Goal: Task Accomplishment & Management: Use online tool/utility

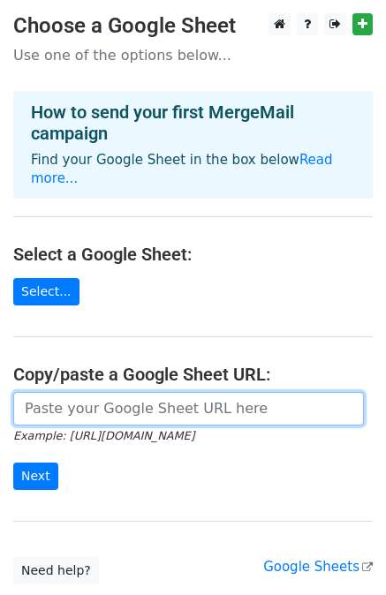
click at [49, 392] on input "url" at bounding box center [188, 409] width 350 height 34
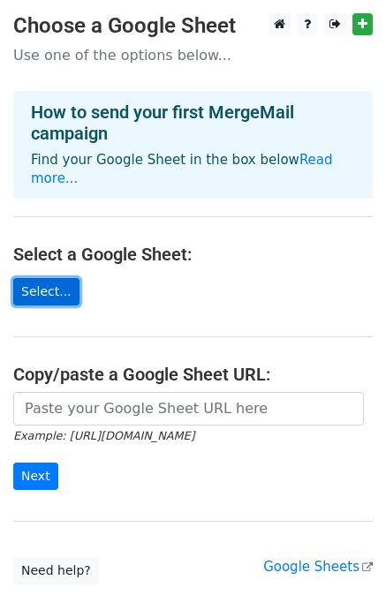
click at [42, 278] on link "Select..." at bounding box center [46, 291] width 66 height 27
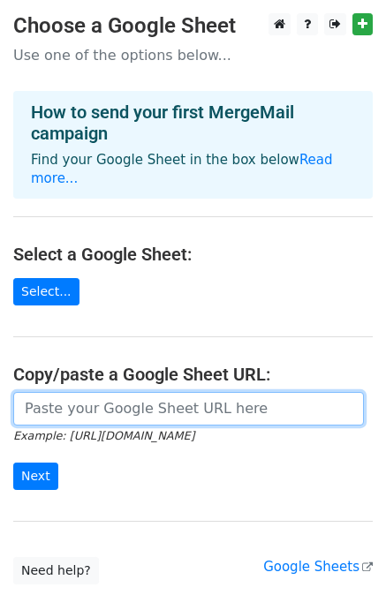
click at [44, 392] on input "url" at bounding box center [188, 409] width 350 height 34
paste input "https://docs.google.com/spreadsheets/d/18vFX5dYeNzqwJYad3cDVoJnYyck06w--/edit?u…"
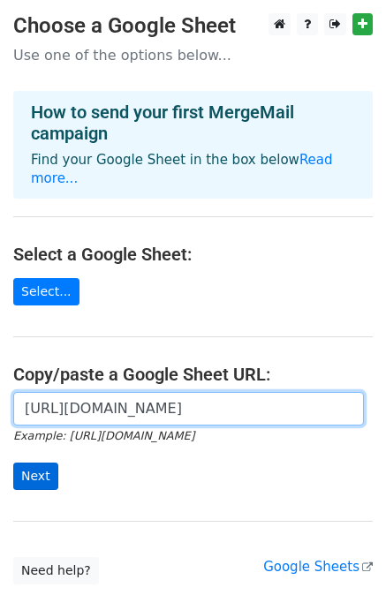
type input "https://docs.google.com/spreadsheets/d/18vFX5dYeNzqwJYad3cDVoJnYyck06w--/edit?u…"
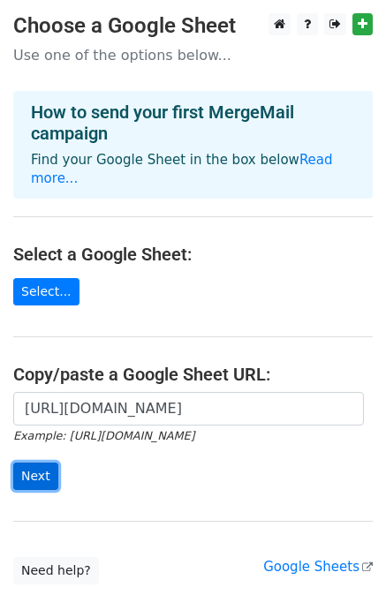
click at [38, 463] on input "Next" at bounding box center [35, 476] width 45 height 27
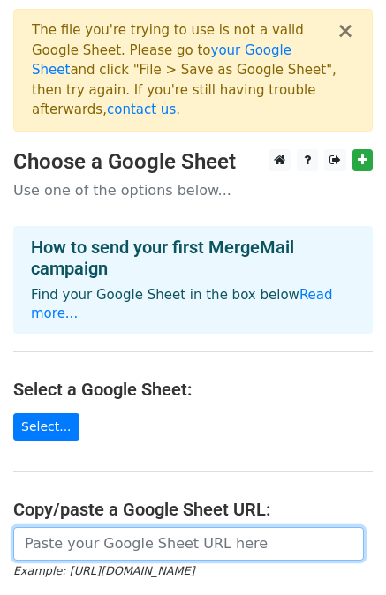
click at [188, 527] on input "url" at bounding box center [188, 544] width 350 height 34
paste input "https://docs.google.com/spreadsheets/d/1SWBOj-U5NSVHtdFBF1GK45aAs4pf8GxS3ZCivlb…"
type input "[URL][DOMAIN_NAME]"
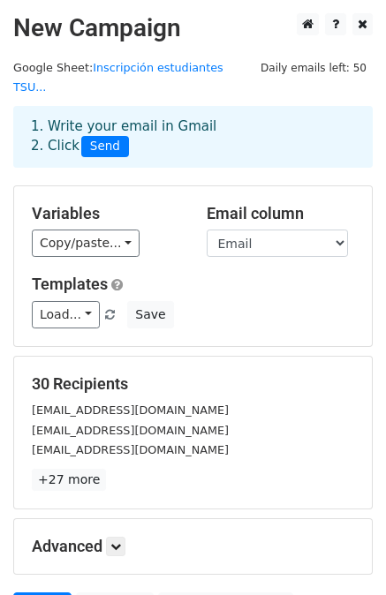
click at [49, 117] on div "1. Write your email in Gmail 2. Click Send" at bounding box center [193, 137] width 350 height 41
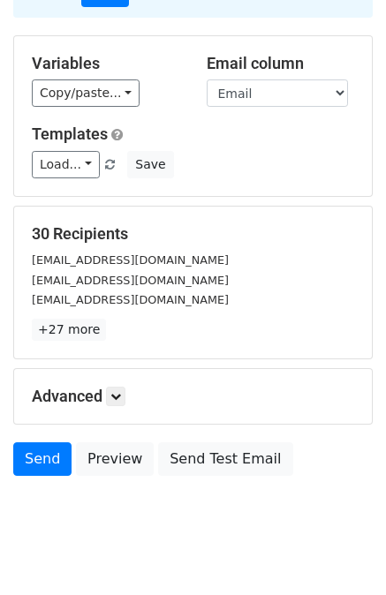
scroll to position [159, 0]
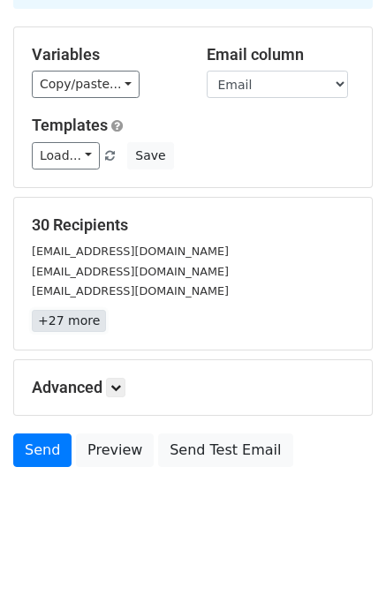
click at [88, 310] on link "+27 more" at bounding box center [69, 321] width 74 height 22
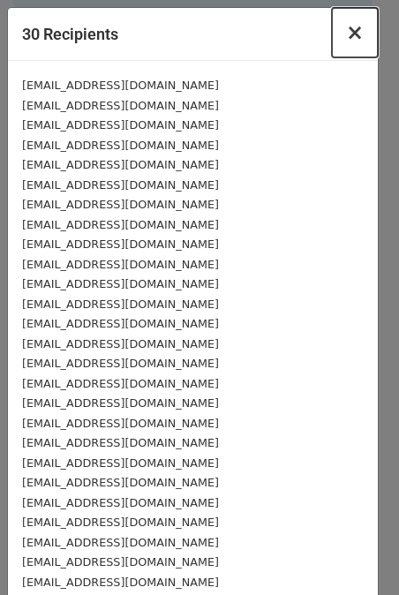
click at [346, 31] on span "×" at bounding box center [355, 32] width 18 height 25
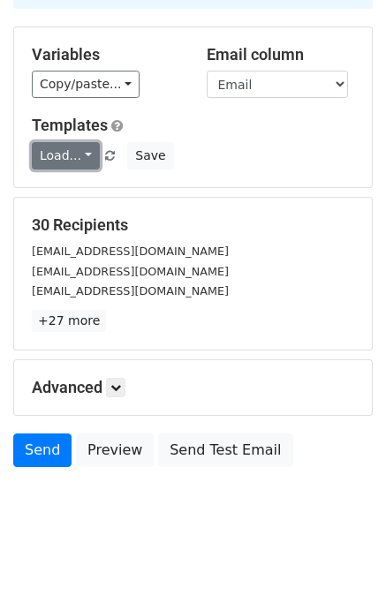
click at [82, 142] on link "Load..." at bounding box center [66, 155] width 68 height 27
click at [281, 142] on div "Load... No templates saved Save" at bounding box center [193, 155] width 349 height 27
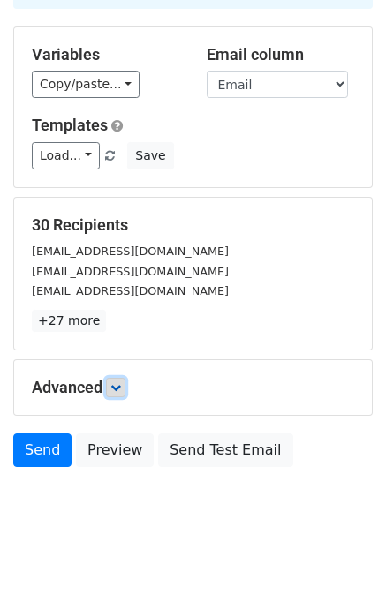
click at [124, 378] on link at bounding box center [115, 387] width 19 height 19
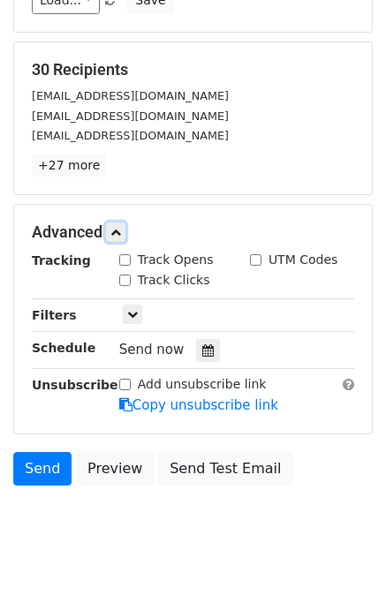
scroll to position [330, 0]
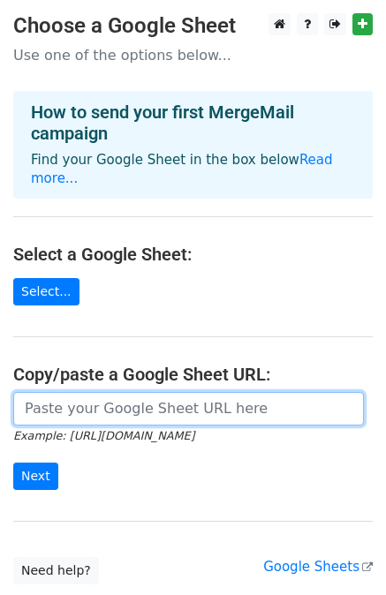
click at [56, 392] on input "url" at bounding box center [188, 409] width 350 height 34
paste input "[URL][DOMAIN_NAME]"
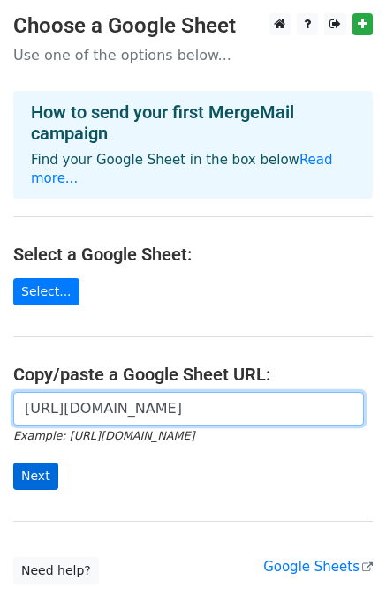
type input "[URL][DOMAIN_NAME]"
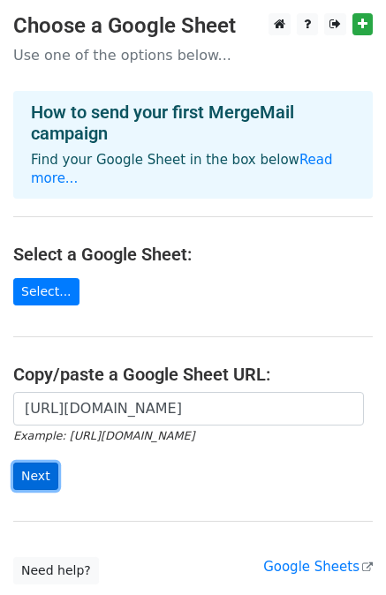
scroll to position [0, 0]
click at [38, 463] on input "Next" at bounding box center [35, 476] width 45 height 27
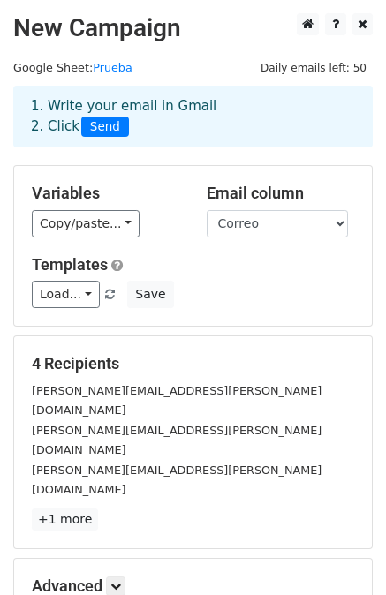
click at [183, 107] on div "1. Write your email in Gmail 2. Click Send" at bounding box center [193, 116] width 350 height 41
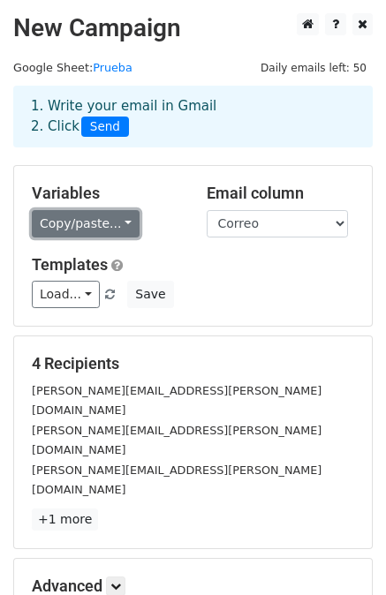
click at [117, 227] on link "Copy/paste..." at bounding box center [86, 223] width 108 height 27
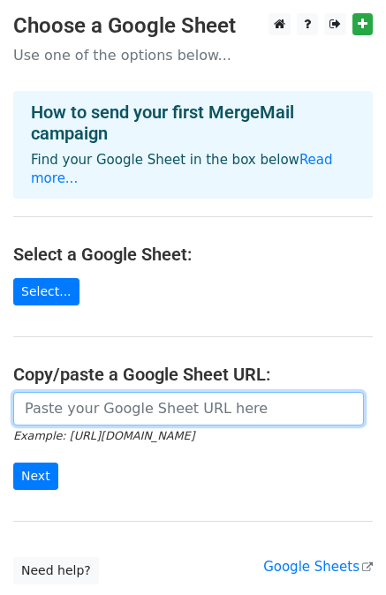
click at [49, 394] on input "url" at bounding box center [188, 409] width 350 height 34
paste input "[URL][DOMAIN_NAME]"
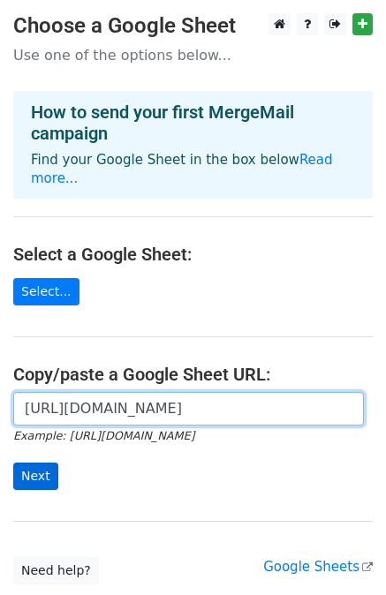
type input "[URL][DOMAIN_NAME]"
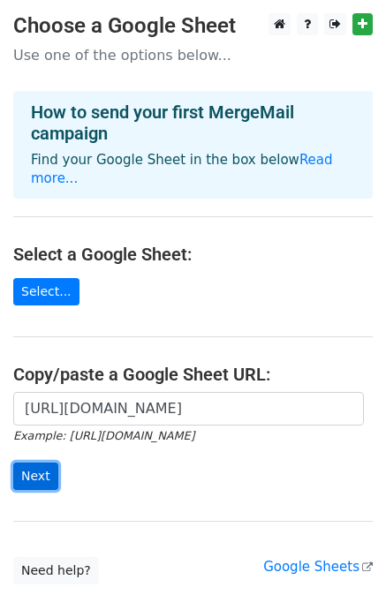
click at [30, 463] on input "Next" at bounding box center [35, 476] width 45 height 27
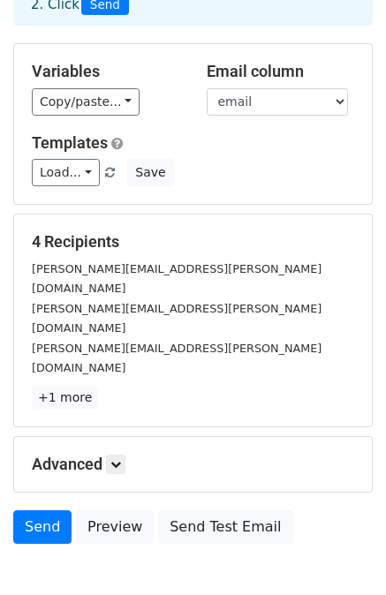
scroll to position [159, 0]
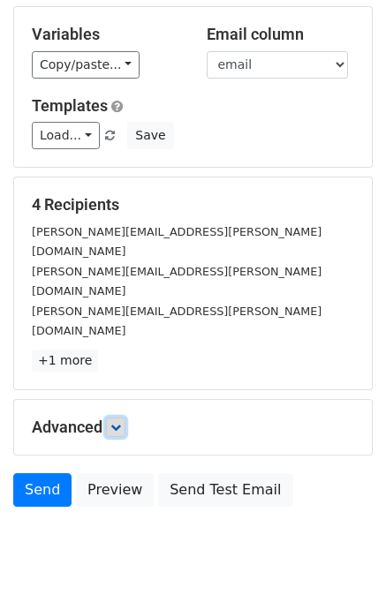
click at [111, 418] on link at bounding box center [115, 427] width 19 height 19
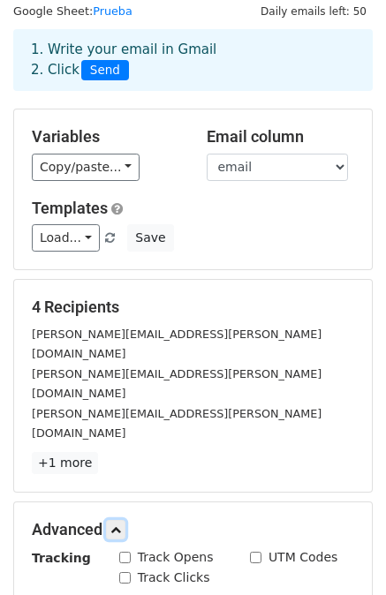
scroll to position [0, 0]
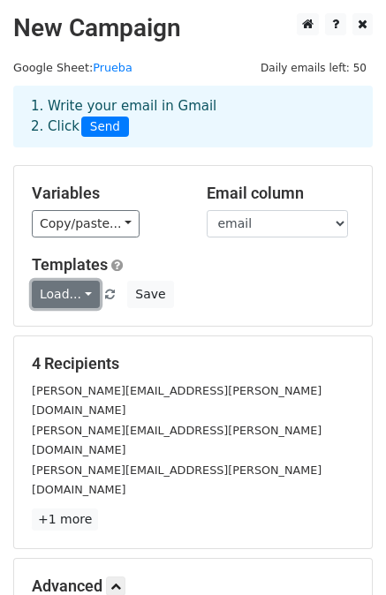
click at [85, 297] on link "Load..." at bounding box center [66, 294] width 68 height 27
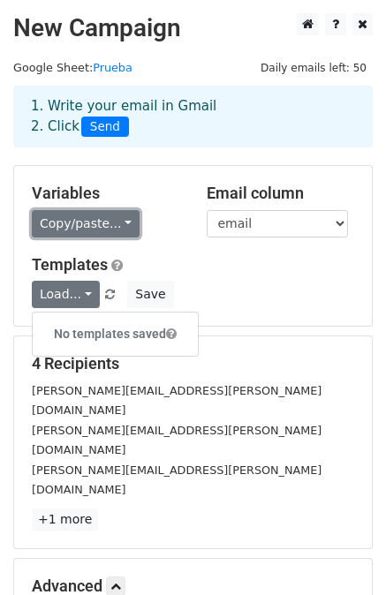
click at [117, 223] on link "Copy/paste..." at bounding box center [86, 223] width 108 height 27
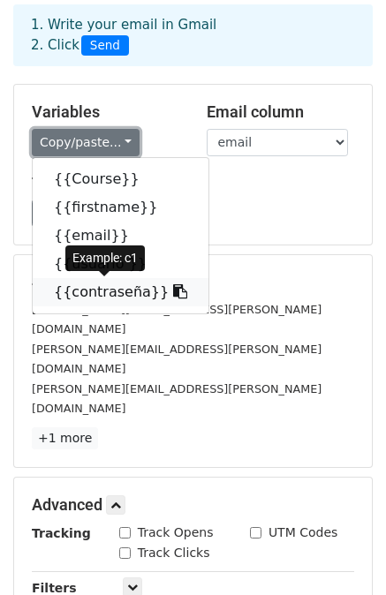
scroll to position [88, 0]
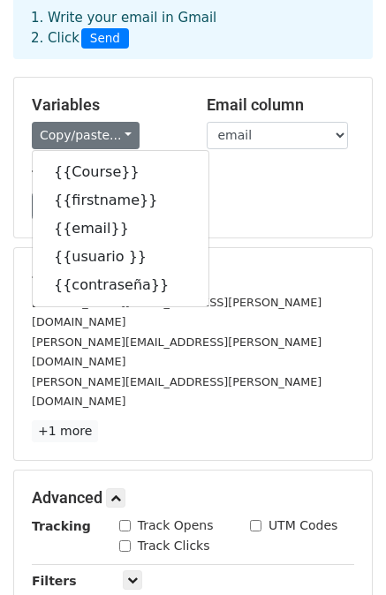
click at [312, 372] on div "beatriz.gaona@utpuebla.edu.mx" at bounding box center [193, 392] width 349 height 40
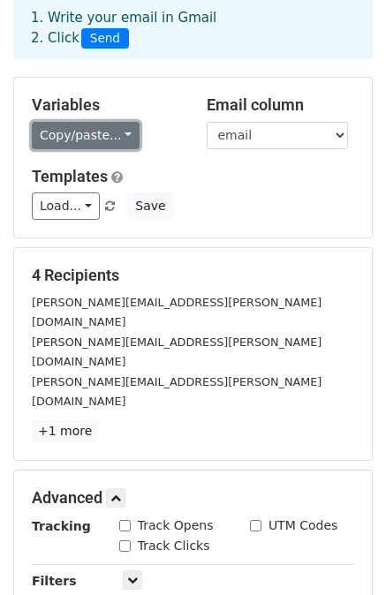
click at [119, 135] on link "Copy/paste..." at bounding box center [86, 135] width 108 height 27
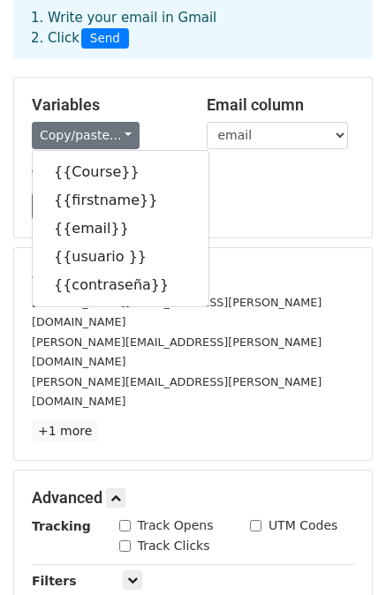
click at [245, 190] on div "Templates Load... No templates saved Save" at bounding box center [193, 194] width 349 height 54
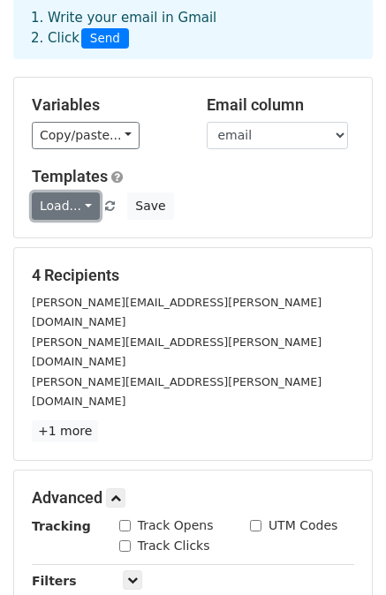
click at [79, 204] on link "Load..." at bounding box center [66, 205] width 68 height 27
click at [218, 207] on div "Load... No templates saved Save" at bounding box center [193, 205] width 349 height 27
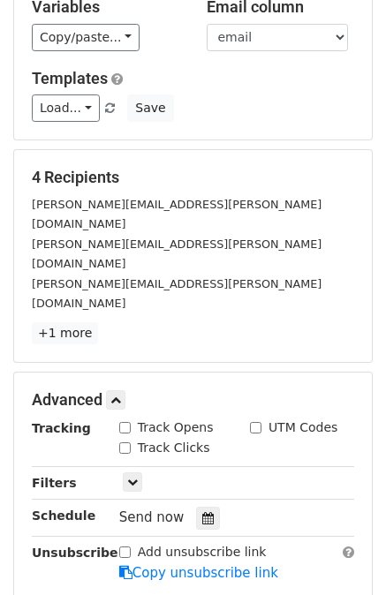
scroll to position [185, 0]
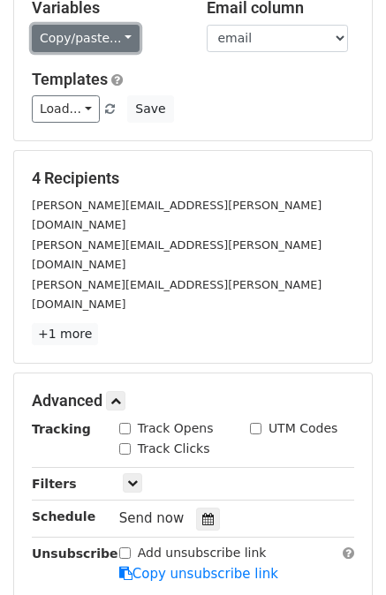
click at [117, 32] on link "Copy/paste..." at bounding box center [86, 38] width 108 height 27
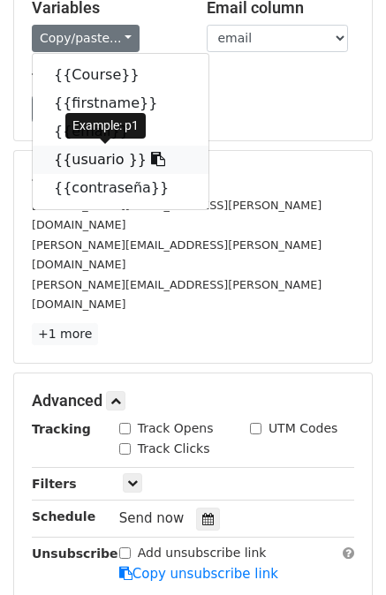
click at [151, 162] on icon at bounding box center [158, 159] width 14 height 14
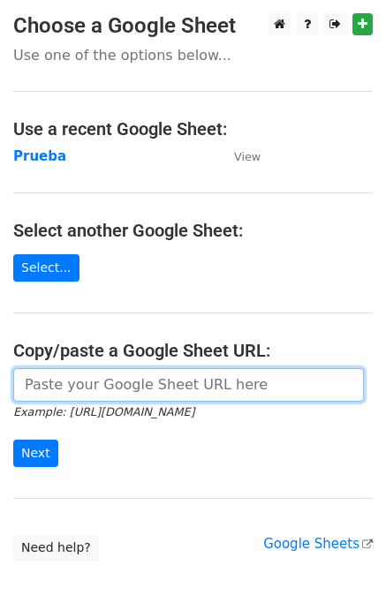
click at [45, 382] on input "url" at bounding box center [188, 385] width 350 height 34
paste input "[URL][DOMAIN_NAME]"
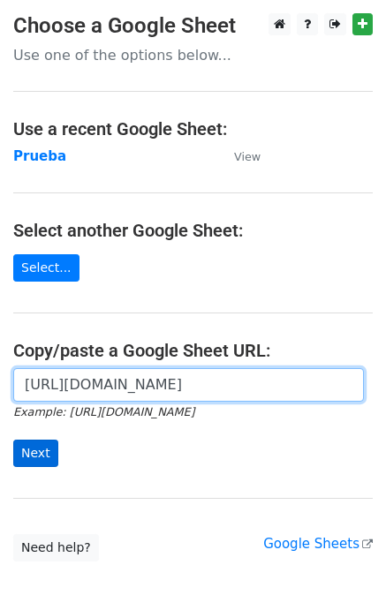
type input "[URL][DOMAIN_NAME]"
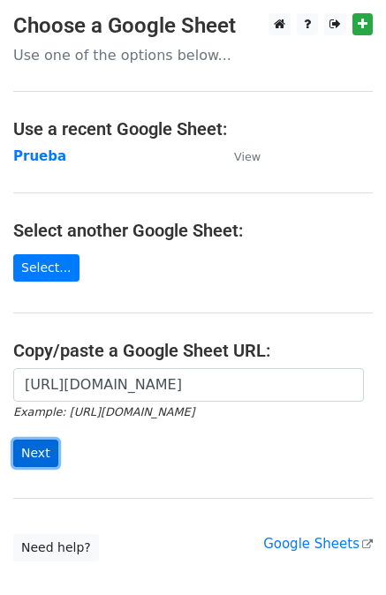
click at [36, 453] on input "Next" at bounding box center [35, 453] width 45 height 27
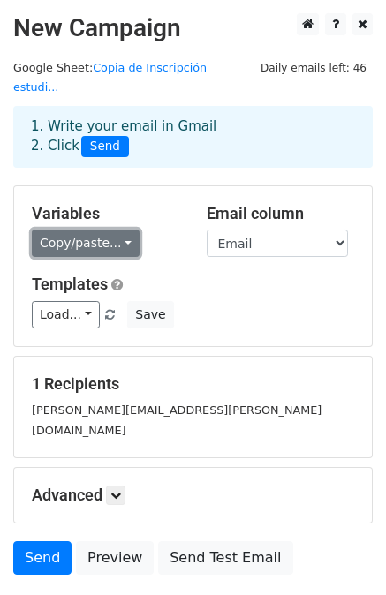
click at [112, 229] on link "Copy/paste..." at bounding box center [86, 242] width 108 height 27
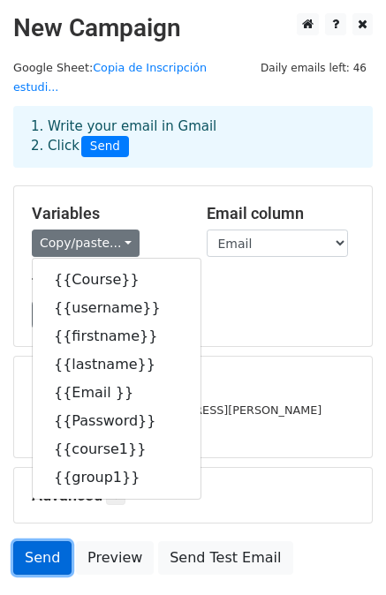
click at [39, 541] on link "Send" at bounding box center [42, 558] width 58 height 34
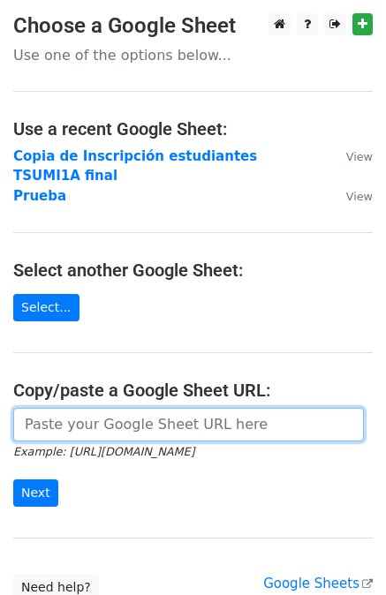
click at [48, 408] on input "url" at bounding box center [188, 425] width 350 height 34
paste input "[URL][DOMAIN_NAME]"
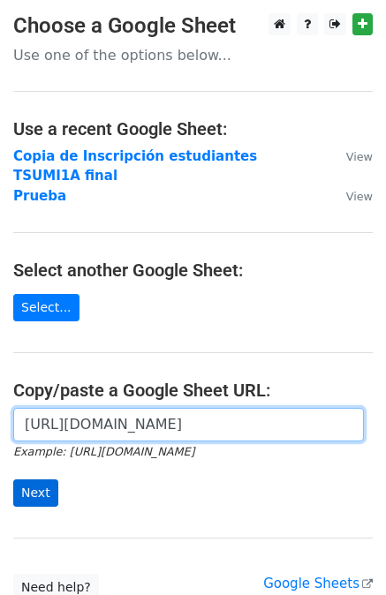
type input "[URL][DOMAIN_NAME]"
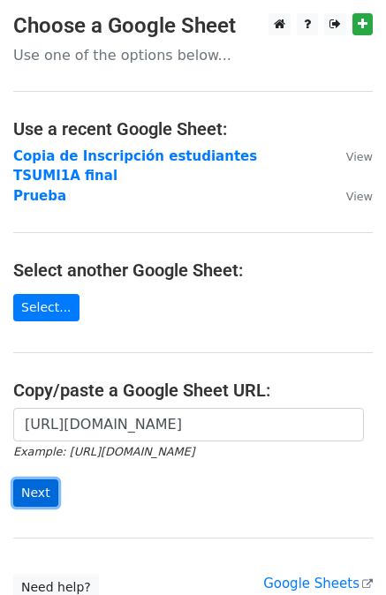
click at [42, 479] on input "Next" at bounding box center [35, 492] width 45 height 27
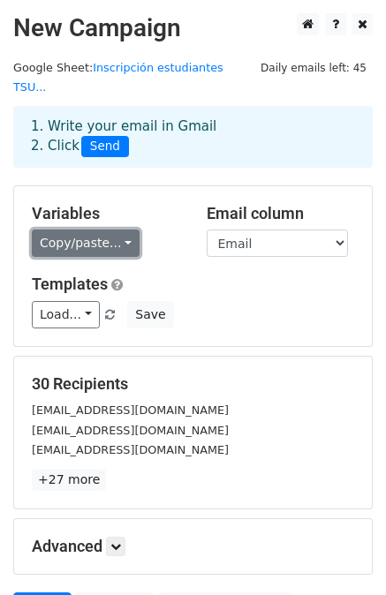
click at [123, 229] on link "Copy/paste..." at bounding box center [86, 242] width 108 height 27
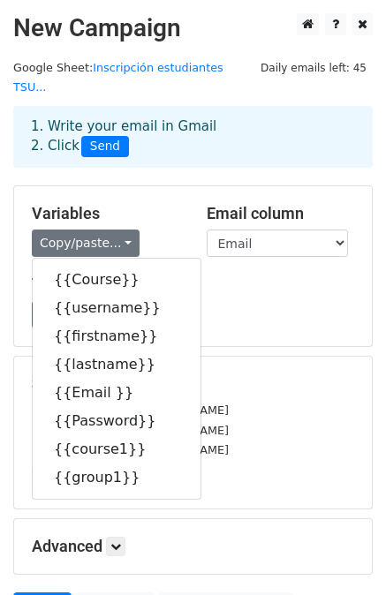
click at [152, 206] on div "Variables Copy/paste... {{Course}} {{username}} {{firstname}} {{lastname}} {{Em…" at bounding box center [106, 231] width 175 height 54
